Goal: Information Seeking & Learning: Learn about a topic

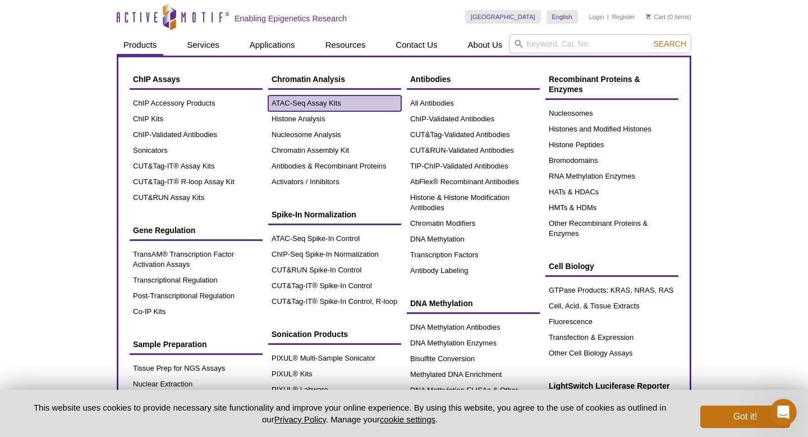
click at [302, 105] on link "ATAC-Seq Assay Kits" at bounding box center [334, 103] width 133 height 16
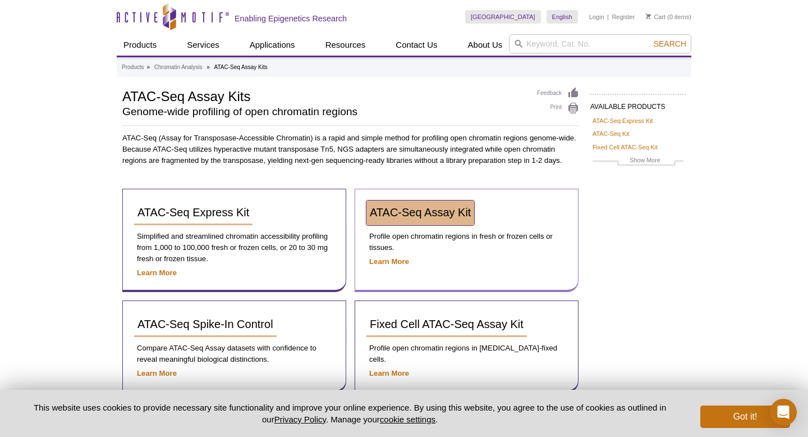
click at [408, 217] on span "ATAC-Seq Assay Kit" at bounding box center [420, 212] width 101 height 12
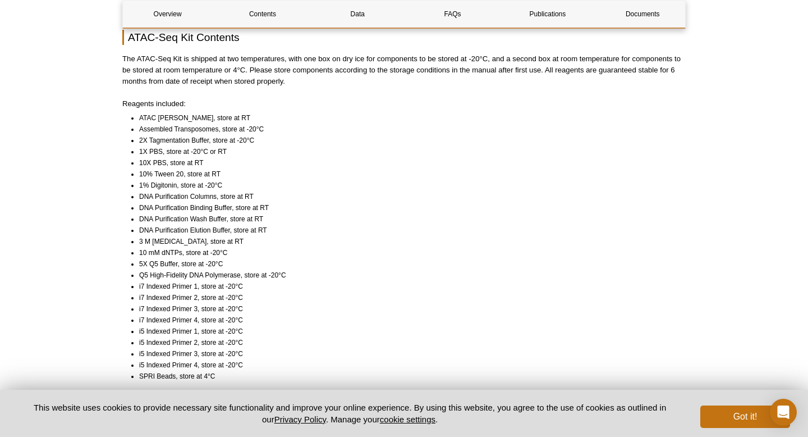
scroll to position [847, 0]
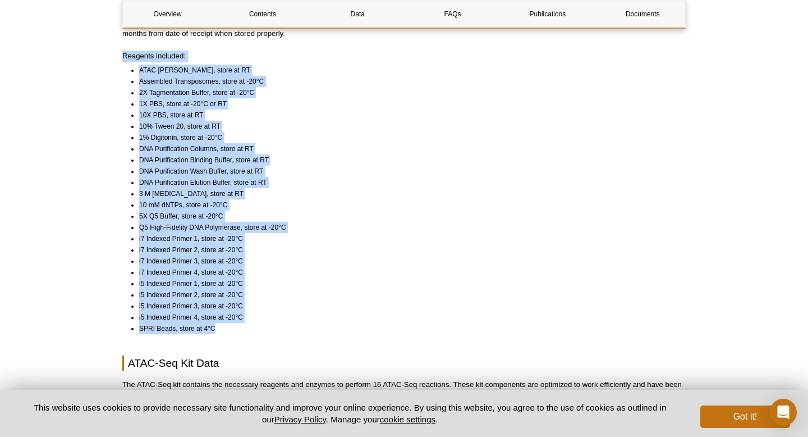
drag, startPoint x: 123, startPoint y: 42, endPoint x: 249, endPoint y: 315, distance: 300.3
copy div "Reagents included: ATAC Lysis Buffer, store at RT Assembled Transposomes, store…"
click at [501, 177] on li "DNA Purification Elution Buffer, store at RT" at bounding box center [407, 182] width 537 height 11
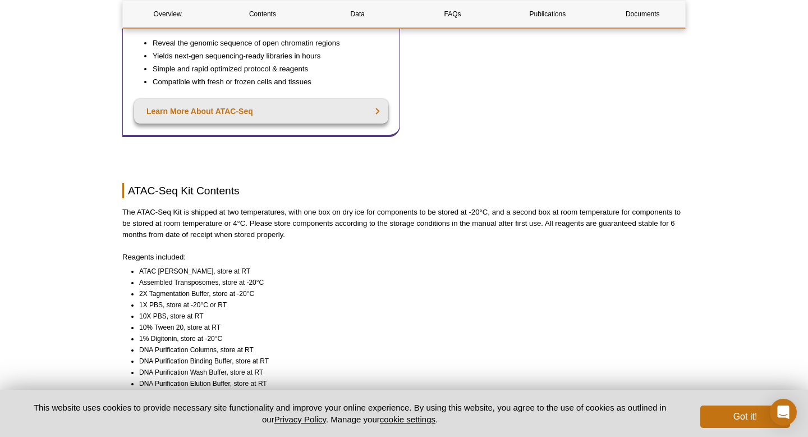
scroll to position [648, 0]
click at [487, 286] on li "2X Tagmentation Buffer, store at -20°C" at bounding box center [407, 291] width 537 height 11
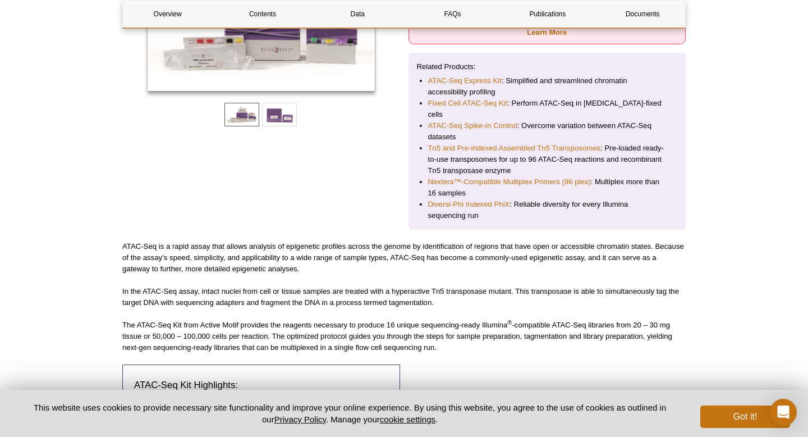
scroll to position [160, 0]
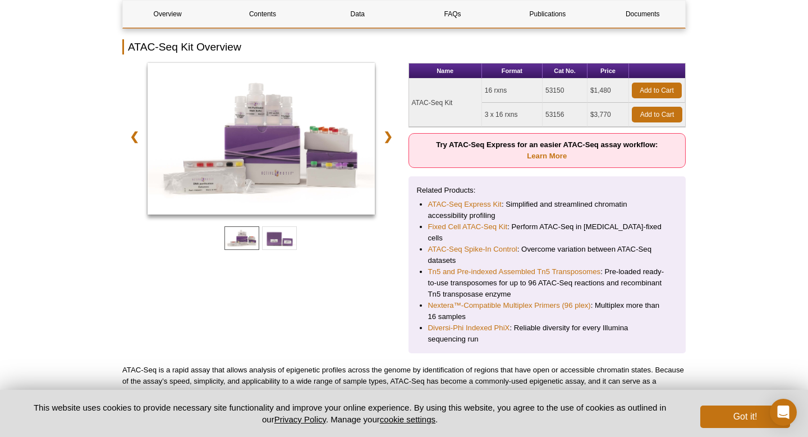
drag, startPoint x: 568, startPoint y: 90, endPoint x: 546, endPoint y: 90, distance: 21.9
click at [546, 90] on td "53150" at bounding box center [565, 91] width 45 height 24
drag, startPoint x: 572, startPoint y: 91, endPoint x: 546, endPoint y: 90, distance: 26.4
click at [546, 90] on td "53150" at bounding box center [565, 91] width 45 height 24
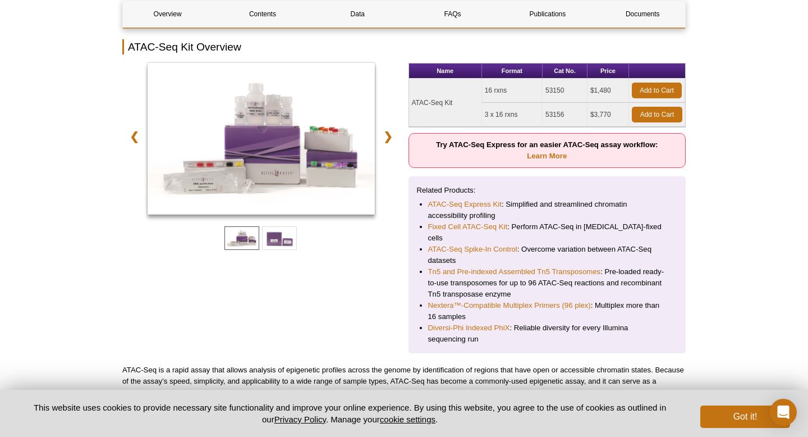
copy td "53150"
